Goal: Task Accomplishment & Management: Use online tool/utility

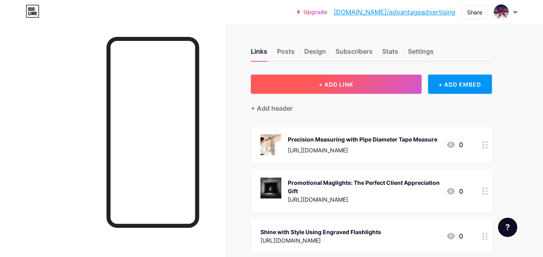
click at [328, 88] on button "+ ADD LINK" at bounding box center [336, 84] width 171 height 19
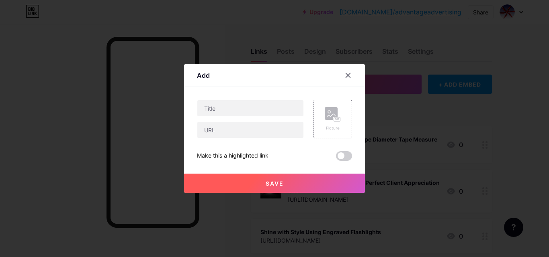
click at [338, 157] on span at bounding box center [344, 156] width 16 height 10
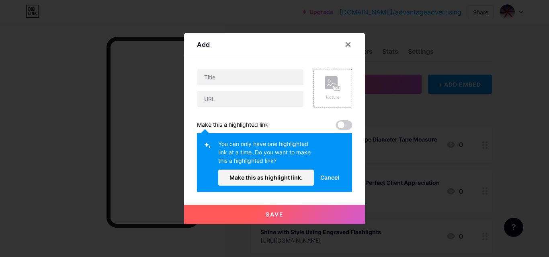
click at [342, 124] on span at bounding box center [344, 126] width 16 height 10
click at [327, 178] on span "Cancel" at bounding box center [329, 178] width 19 height 8
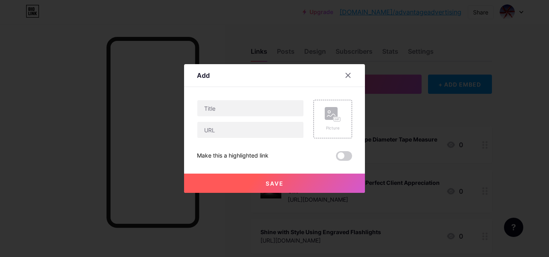
click at [339, 157] on span at bounding box center [344, 156] width 16 height 10
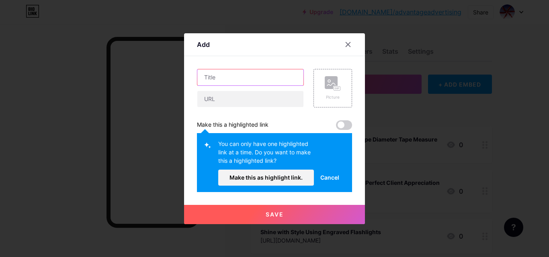
click at [244, 78] on input "text" at bounding box center [250, 77] width 106 height 16
paste input "Top Benefits of Using a Pipe Diameter Tape Measure in Your Work"
type input "Top Benefits of Using a Pipe Diameter Tape Measure in Your Work"
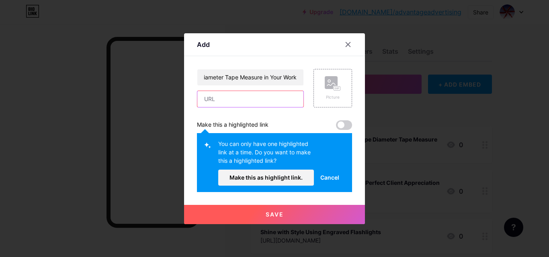
click at [237, 96] on input "text" at bounding box center [250, 99] width 106 height 16
paste input "[URL][DOMAIN_NAME]"
type input "[URL][DOMAIN_NAME]"
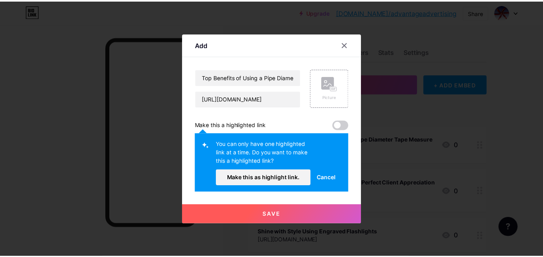
scroll to position [0, 0]
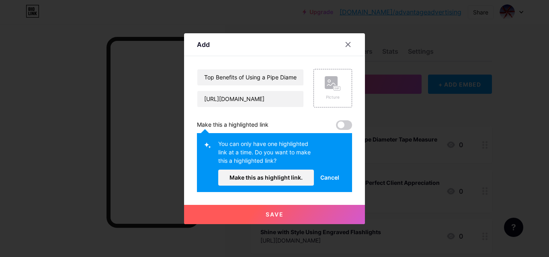
click at [339, 125] on span at bounding box center [344, 126] width 16 height 10
click at [285, 181] on span "Make this as highlight link." at bounding box center [265, 177] width 73 height 7
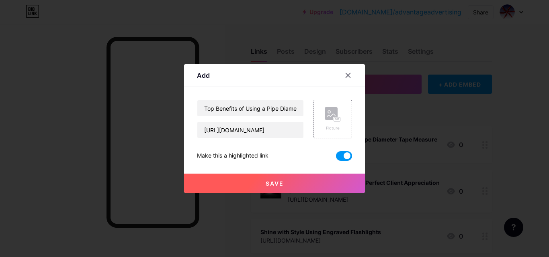
click at [297, 182] on button "Save" at bounding box center [274, 183] width 181 height 19
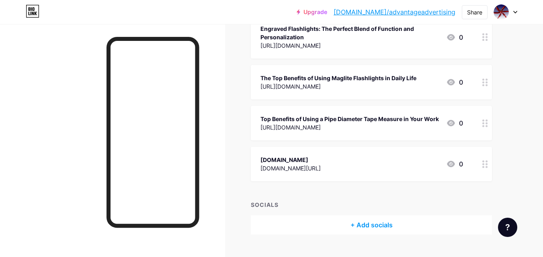
scroll to position [1547, 0]
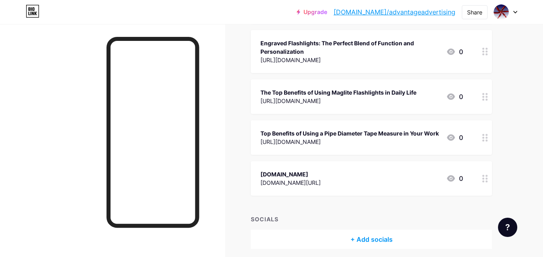
click at [406, 13] on link "[DOMAIN_NAME]/advantageadvertising" at bounding box center [394, 12] width 122 height 10
